Goal: Transaction & Acquisition: Book appointment/travel/reservation

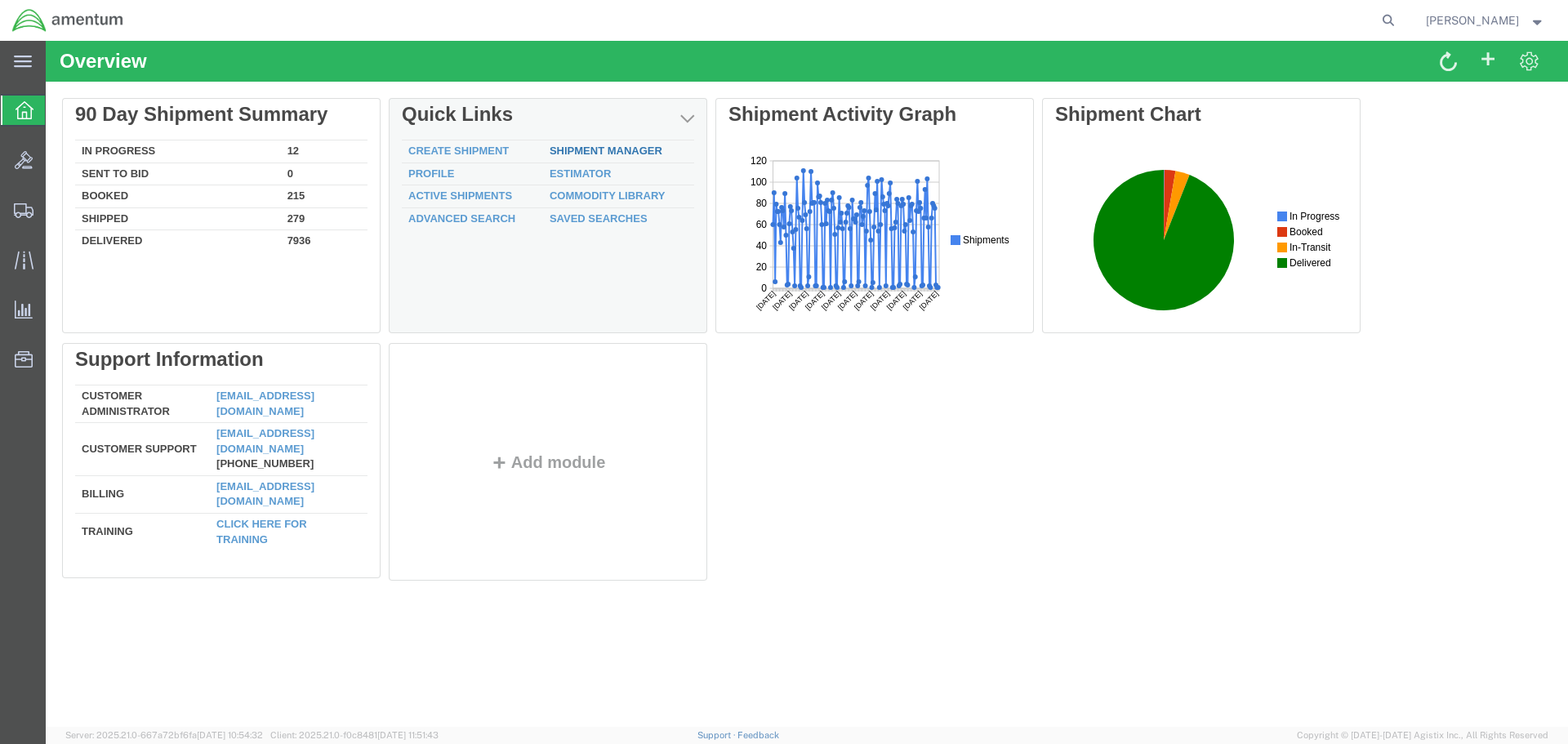
click at [601, 147] on link "Shipment Manager" at bounding box center [606, 150] width 113 height 12
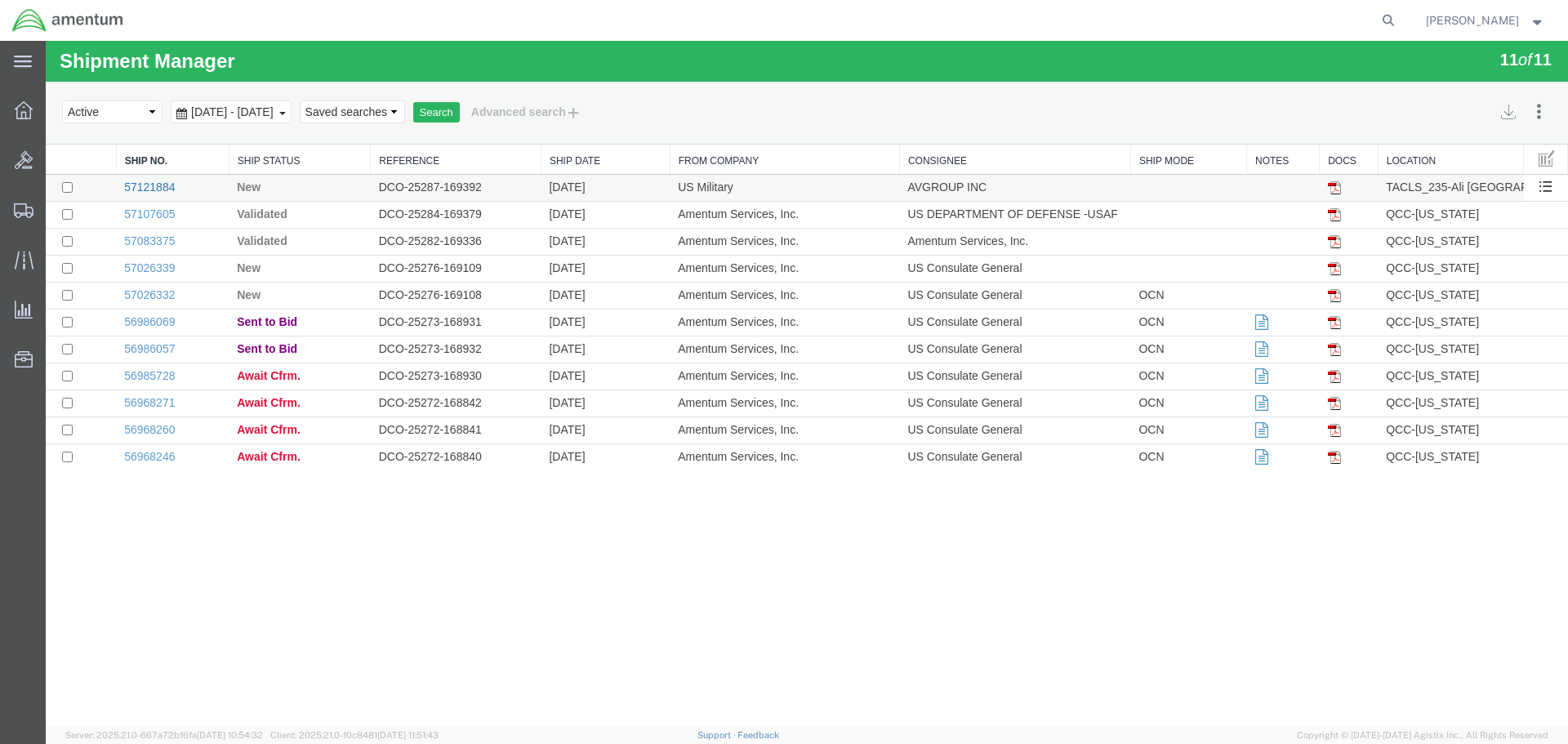
click at [145, 188] on link "57121884" at bounding box center [149, 187] width 51 height 13
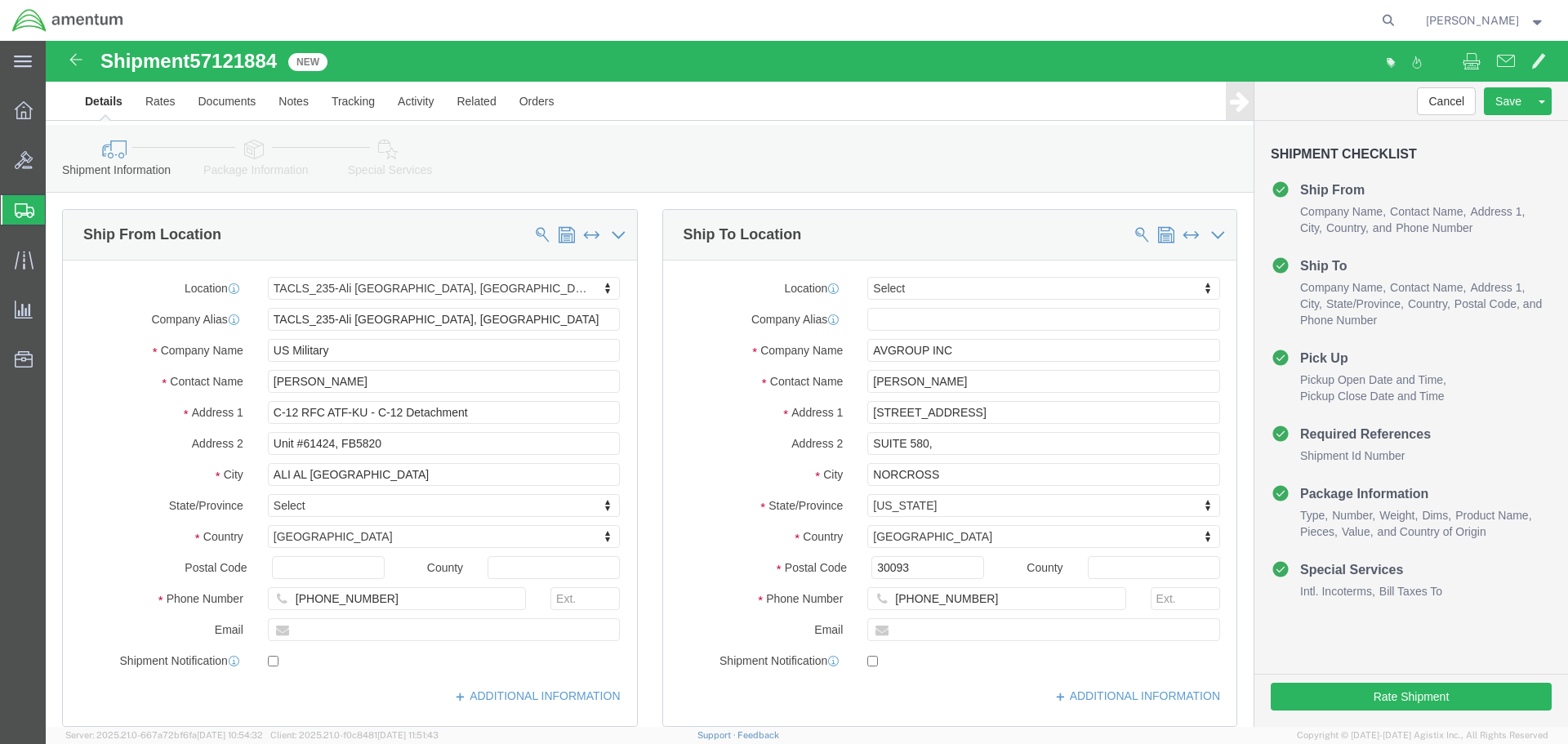
select select "42682"
select select
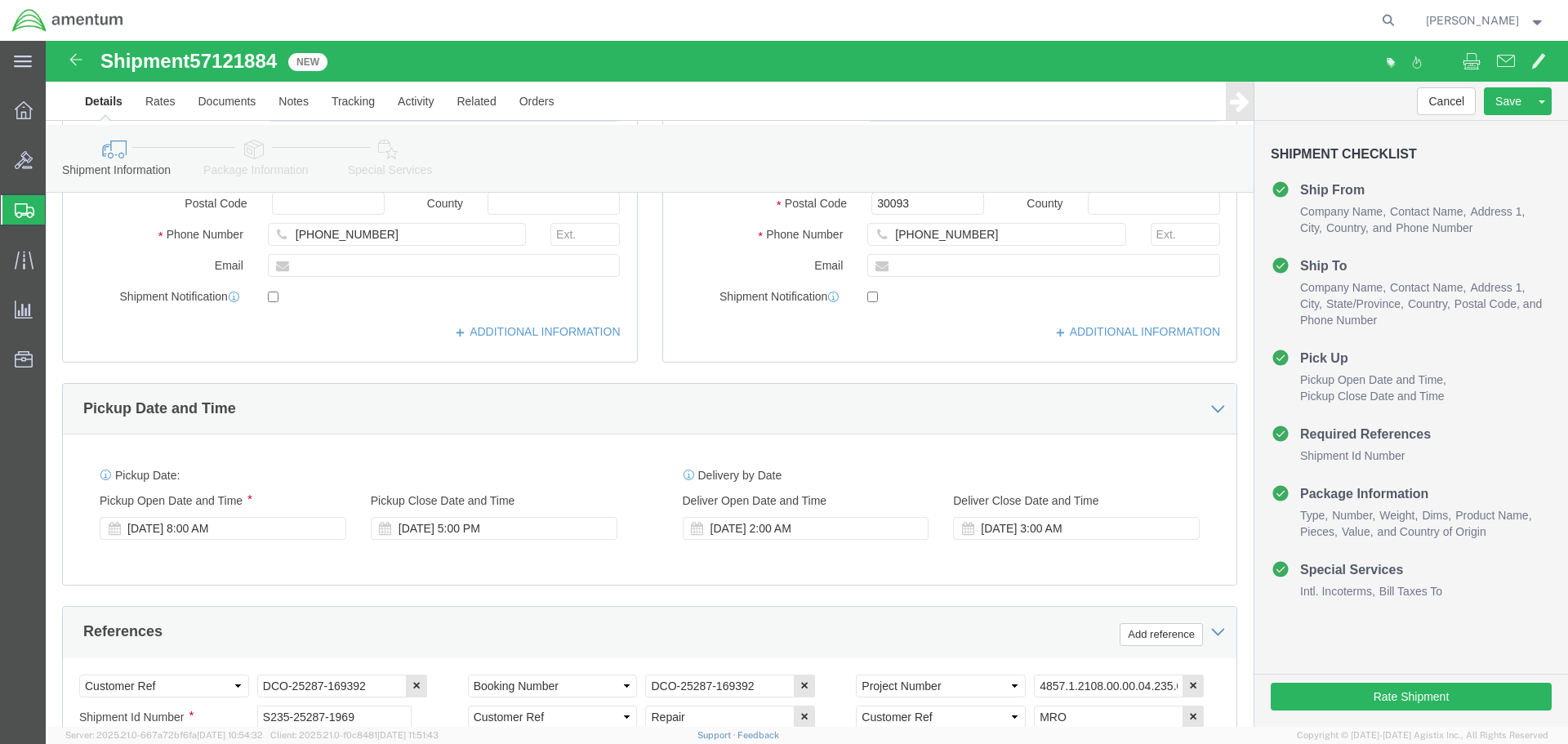
scroll to position [408, 0]
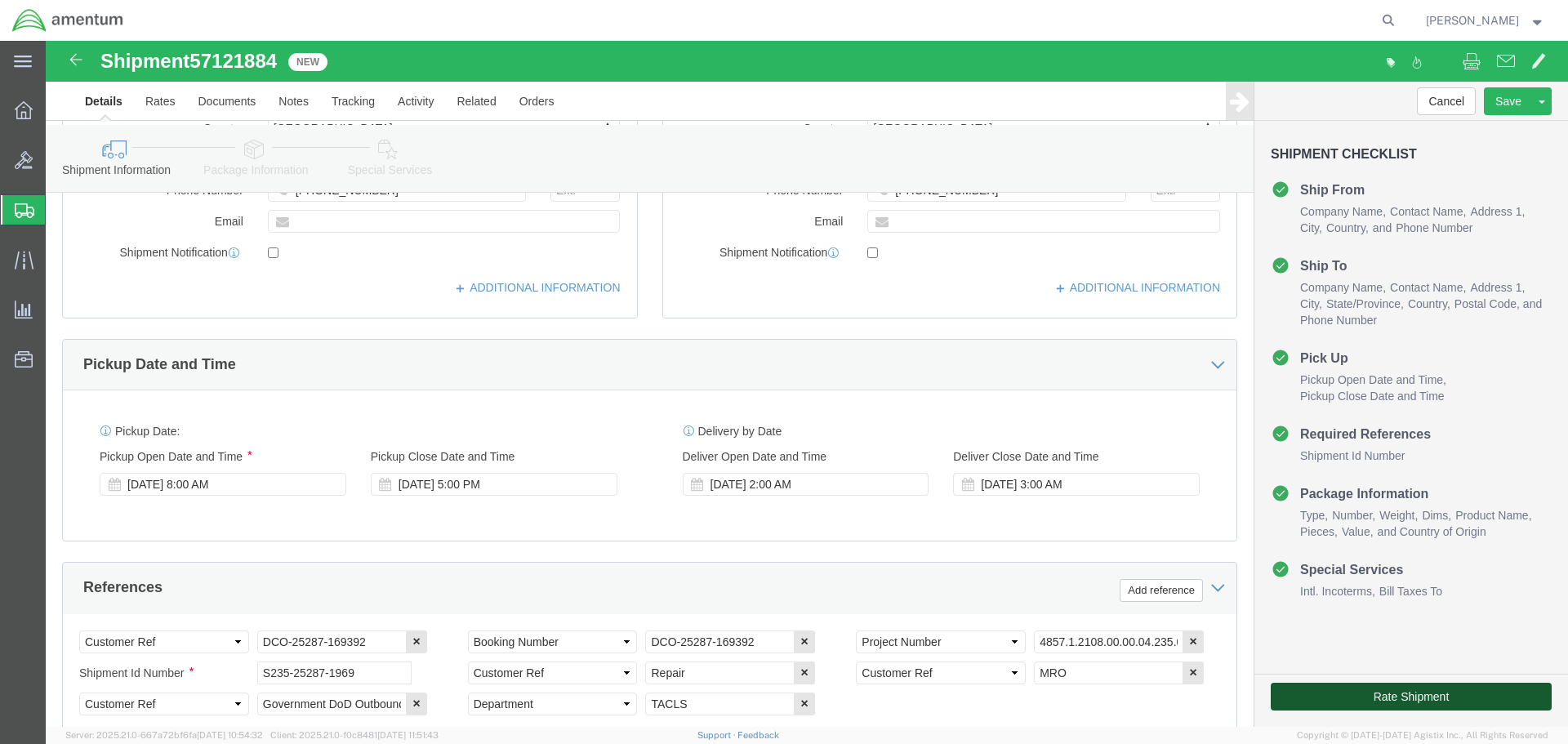
click button "Rate Shipment"
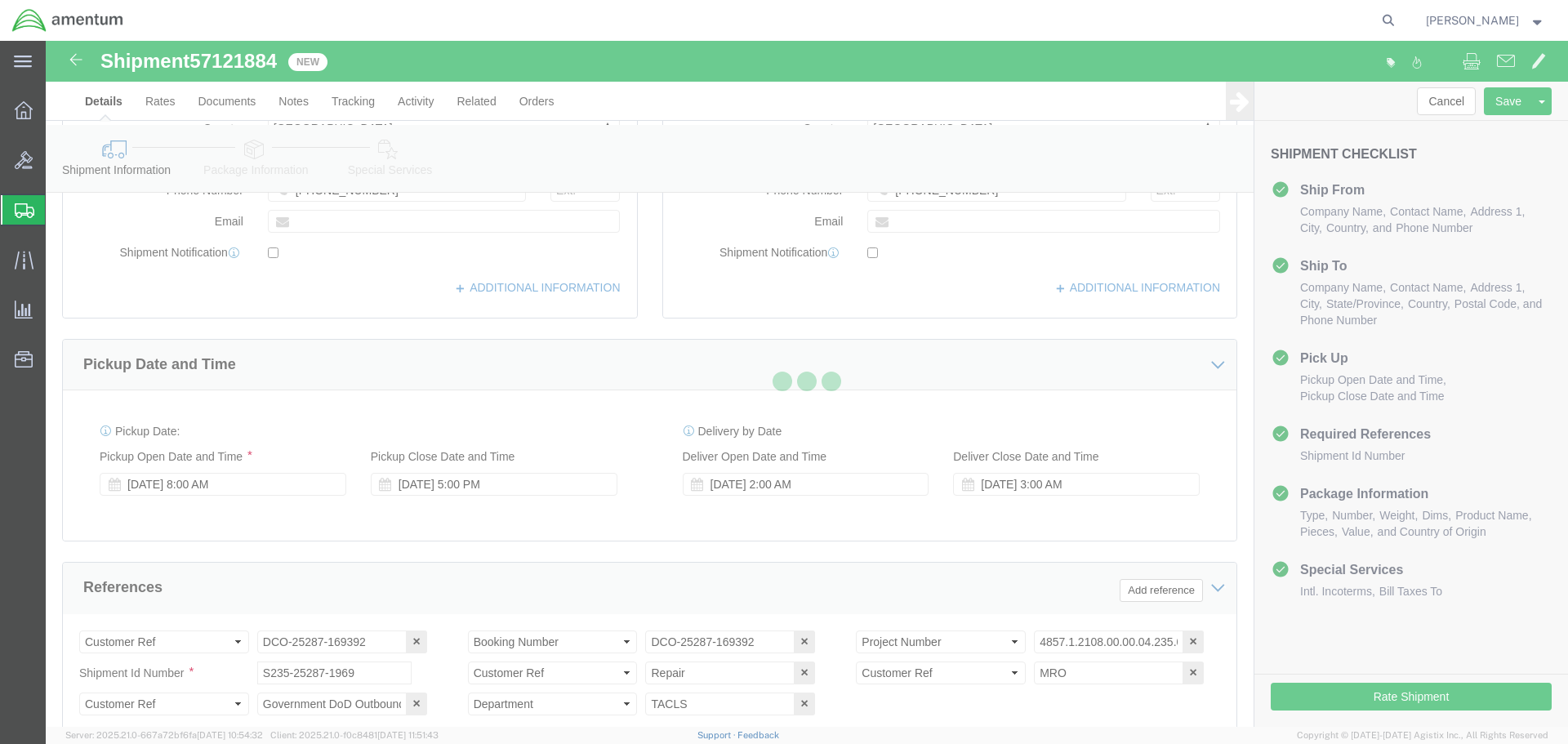
scroll to position [0, 0]
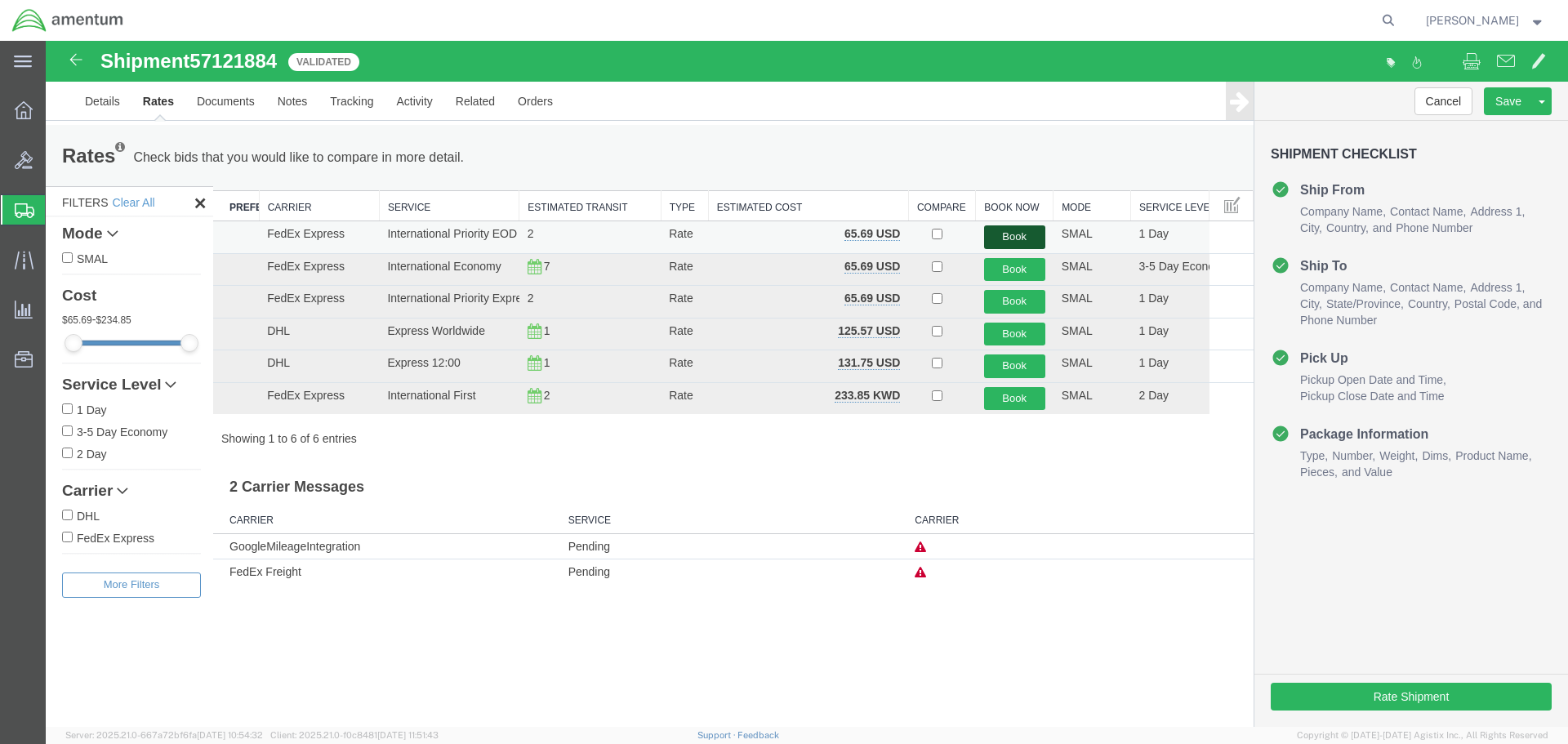
click at [1023, 240] on button "Book" at bounding box center [1015, 237] width 61 height 24
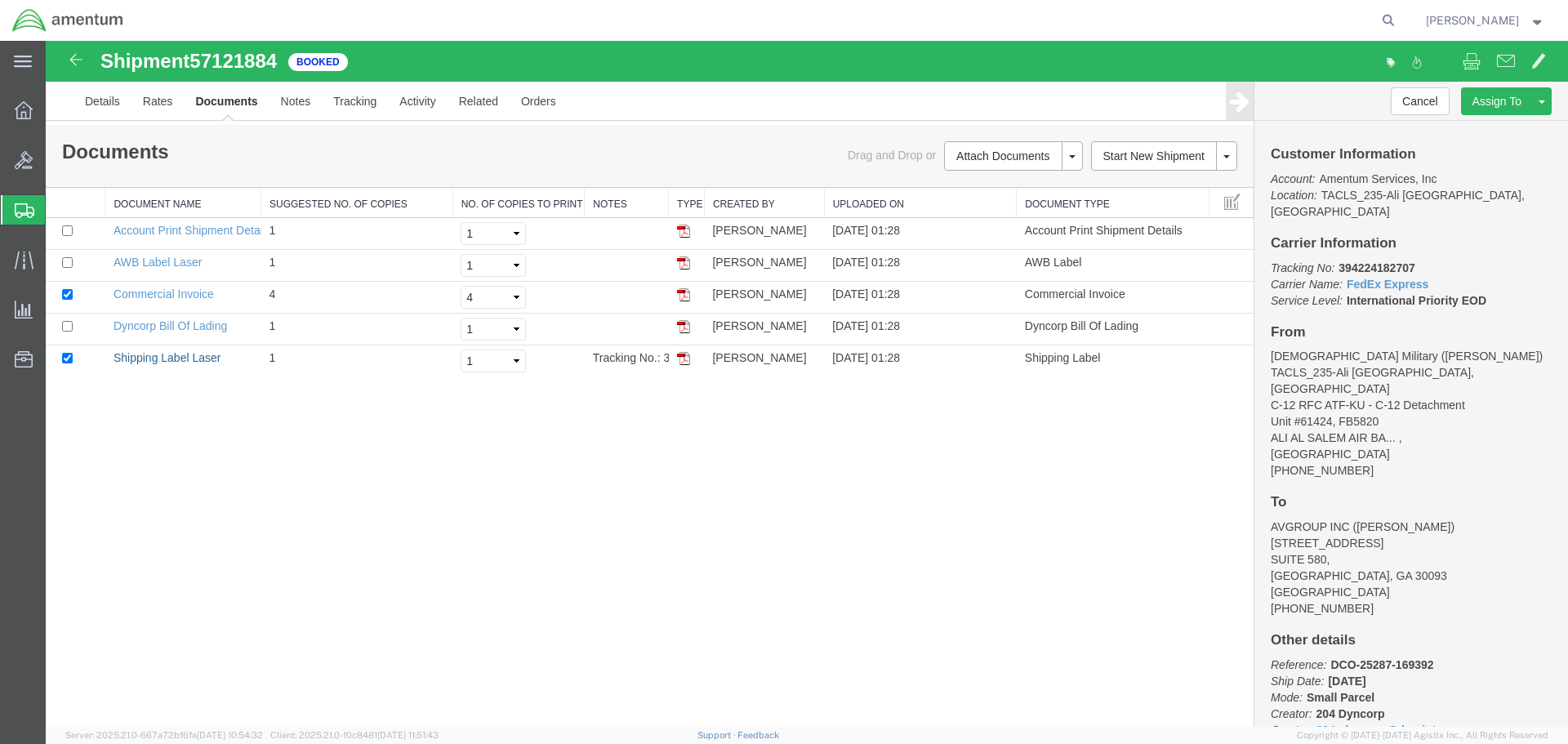
drag, startPoint x: 186, startPoint y: 359, endPoint x: 363, endPoint y: 155, distance: 270.1
click at [186, 359] on link "Shipping Label Laser" at bounding box center [167, 357] width 108 height 13
